Goal: Navigation & Orientation: Find specific page/section

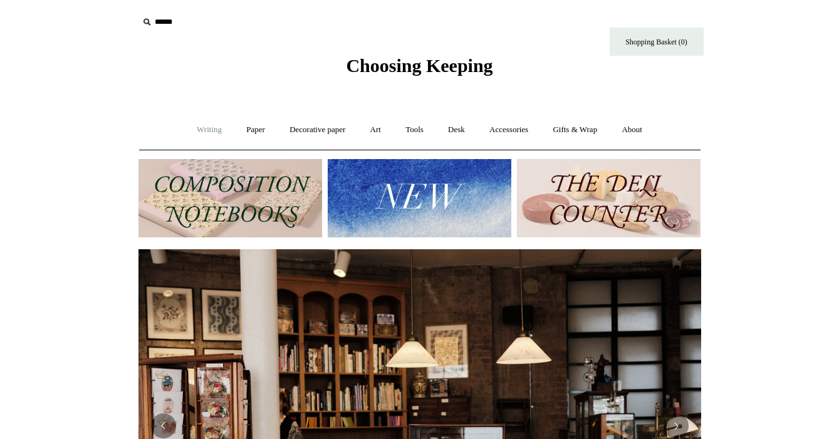
click at [196, 129] on link "Writing +" at bounding box center [209, 129] width 48 height 33
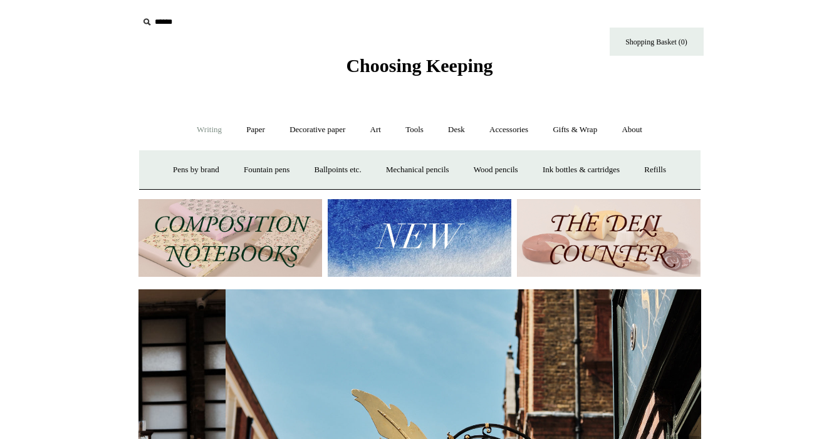
scroll to position [0, 562]
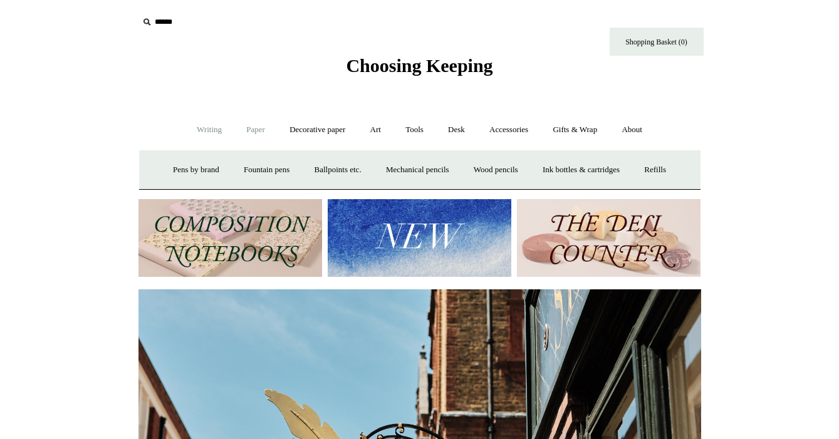
click at [244, 128] on link "Paper +" at bounding box center [255, 129] width 41 height 33
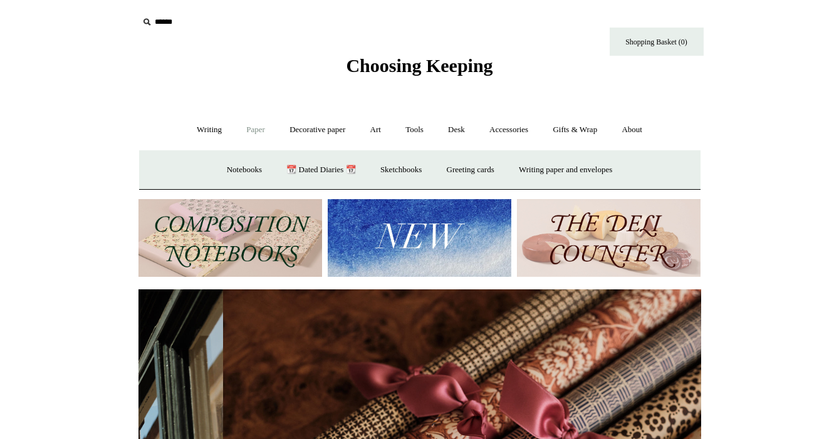
click at [244, 128] on link "Paper -" at bounding box center [255, 129] width 41 height 33
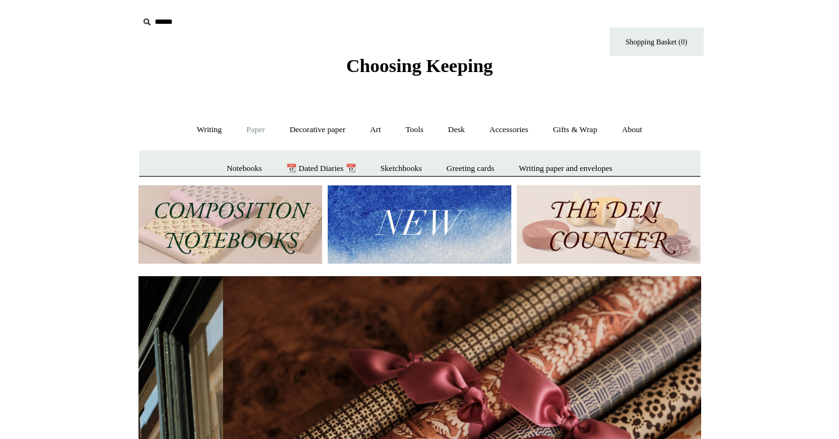
scroll to position [0, 1125]
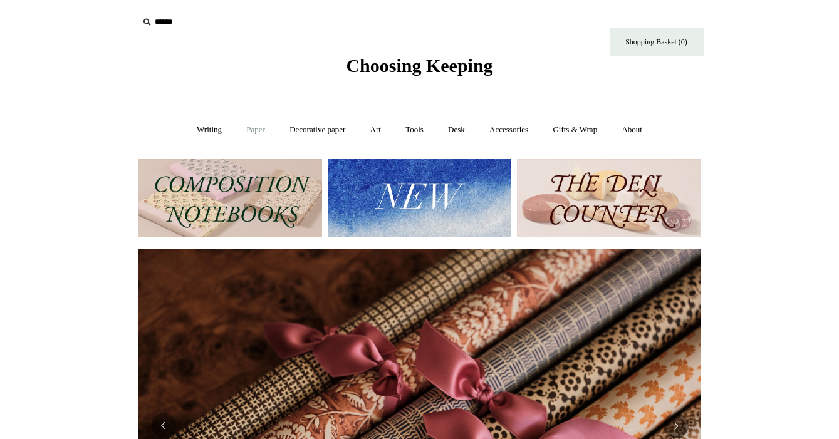
click at [244, 128] on link "Paper +" at bounding box center [255, 129] width 41 height 33
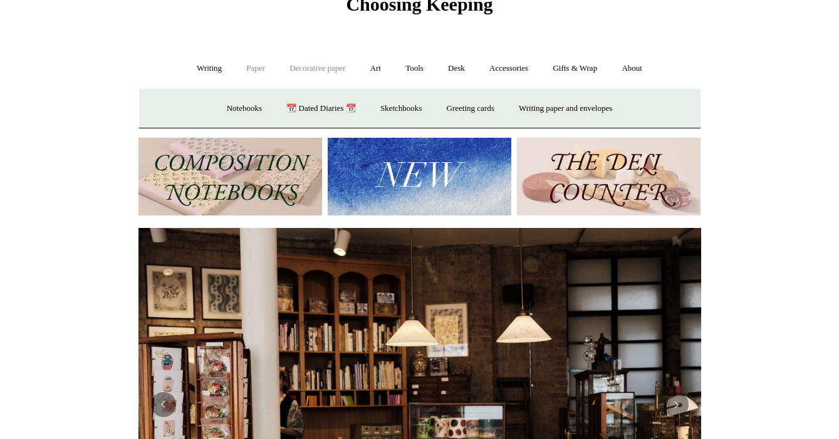
scroll to position [59, 0]
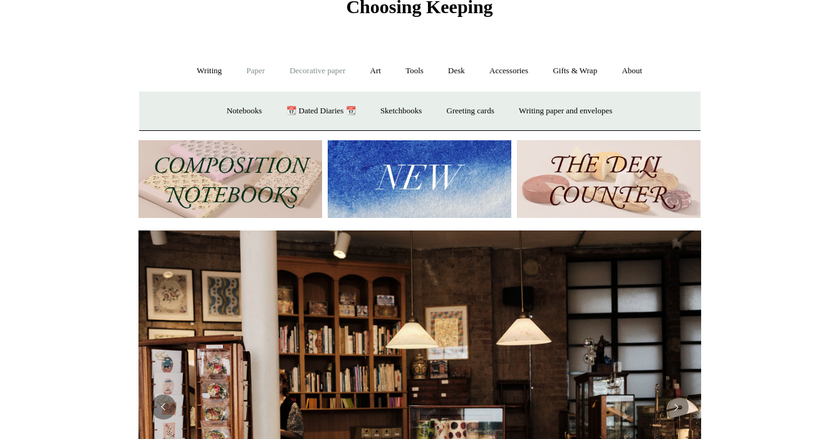
click at [311, 67] on link "Decorative paper +" at bounding box center [317, 70] width 78 height 33
click at [370, 65] on link "Art +" at bounding box center [375, 70] width 33 height 33
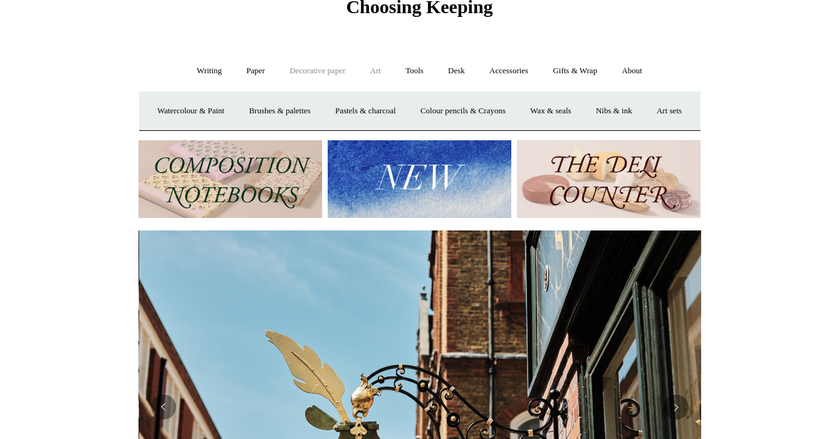
scroll to position [0, 562]
click at [326, 73] on link "Decorative paper +" at bounding box center [317, 70] width 78 height 33
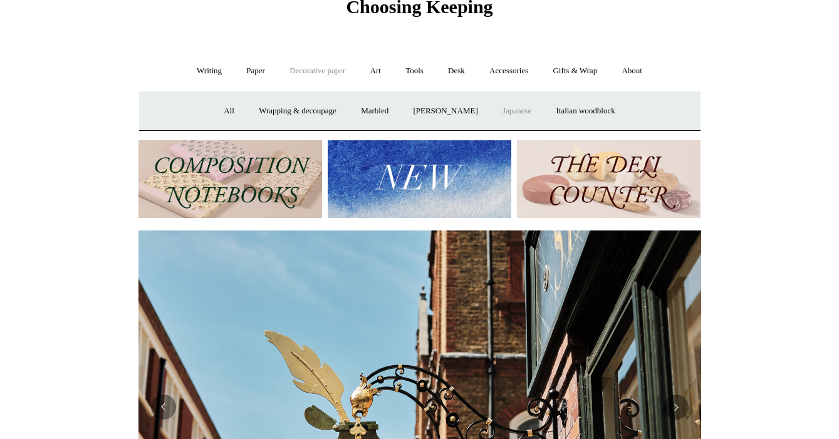
click at [514, 113] on link "Japanese" at bounding box center [516, 111] width 51 height 33
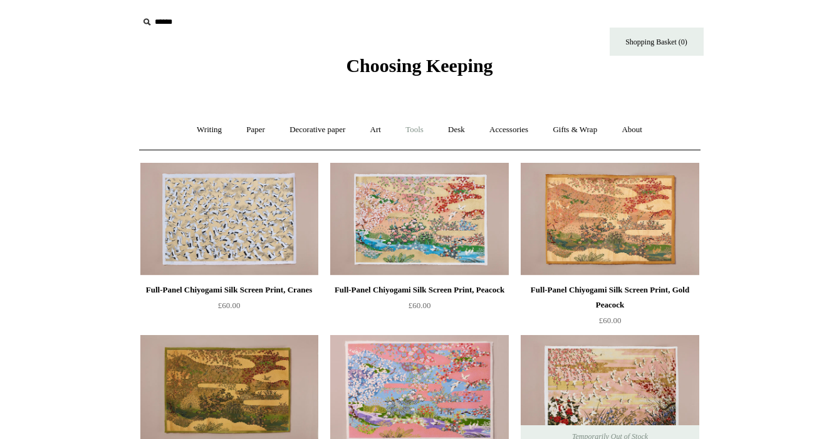
click at [411, 128] on link "Tools +" at bounding box center [414, 129] width 41 height 33
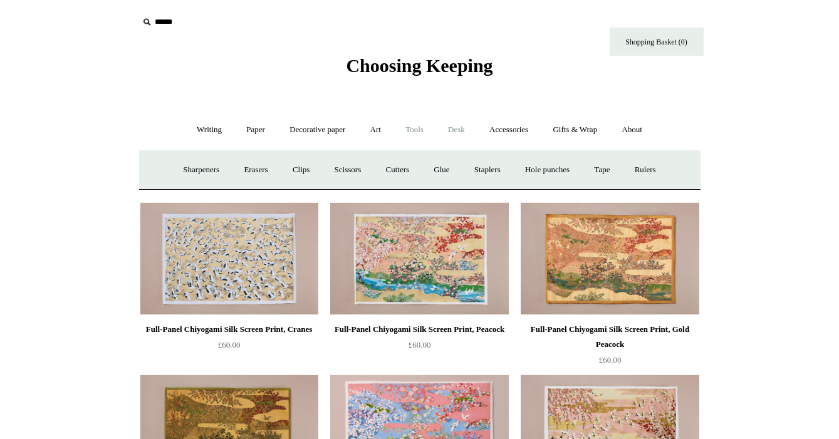
click at [458, 130] on link "Desk +" at bounding box center [455, 129] width 39 height 33
click at [500, 133] on link "Accessories +" at bounding box center [508, 129] width 61 height 33
click at [331, 127] on link "Decorative paper +" at bounding box center [317, 129] width 78 height 33
click at [368, 130] on link "Art +" at bounding box center [375, 129] width 33 height 33
click at [419, 137] on link "Tools +" at bounding box center [414, 129] width 41 height 33
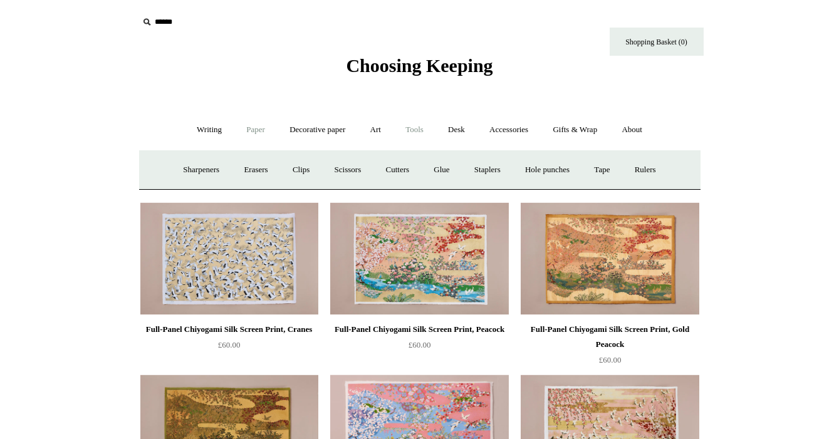
click at [257, 126] on link "Paper +" at bounding box center [255, 129] width 41 height 33
click at [462, 167] on link "Greeting cards +" at bounding box center [470, 169] width 70 height 33
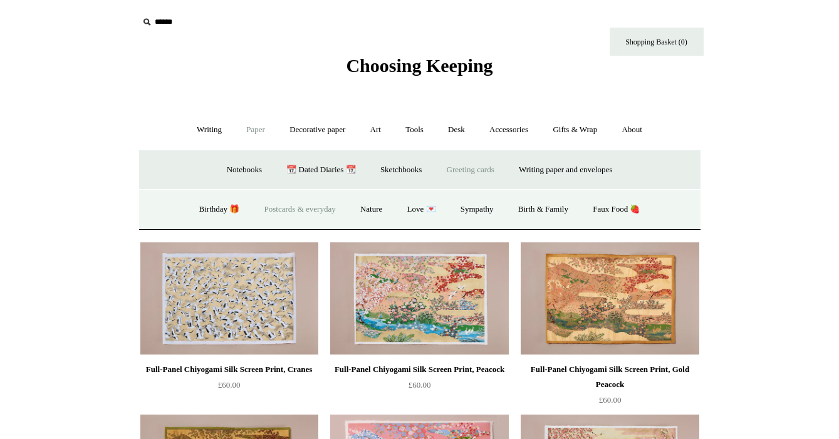
click at [309, 214] on link "Postcards & everyday" at bounding box center [300, 209] width 94 height 33
